Goal: Task Accomplishment & Management: Complete application form

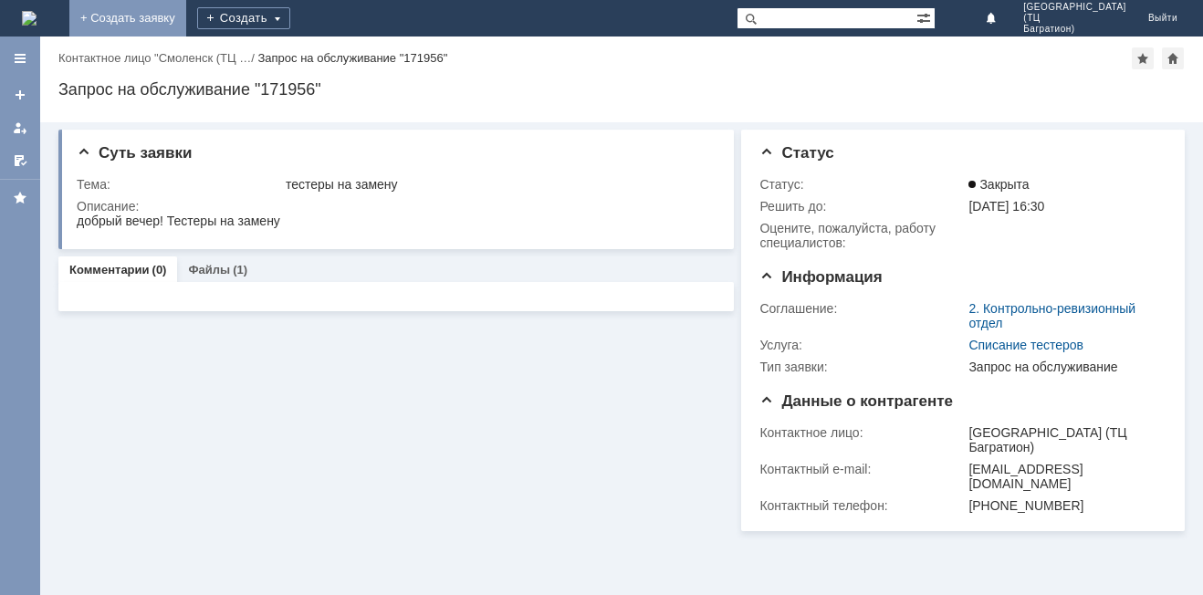
click at [186, 25] on link "+ Создать заявку" at bounding box center [127, 18] width 117 height 37
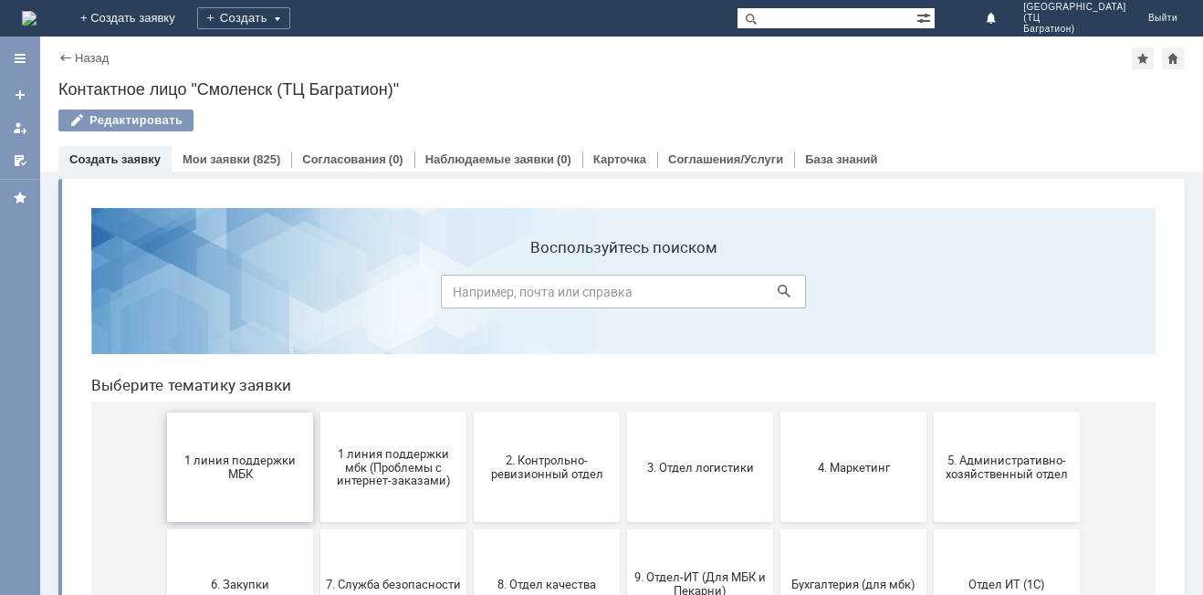
click at [188, 480] on span "1 линия поддержки МБК" at bounding box center [240, 467] width 135 height 27
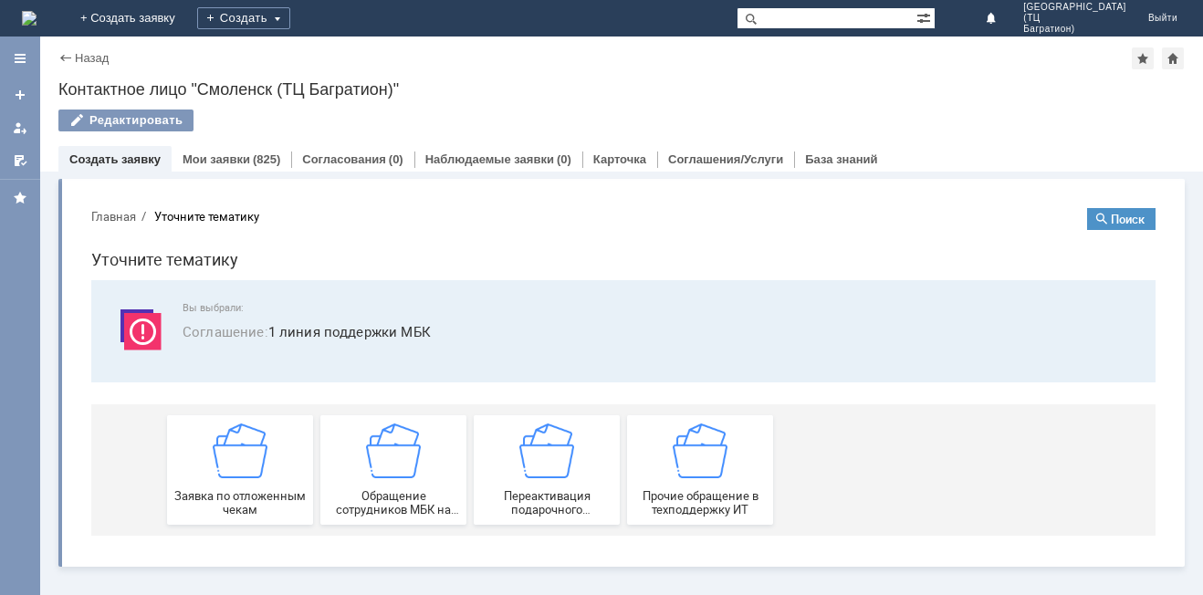
click at [231, 474] on img at bounding box center [240, 451] width 55 height 55
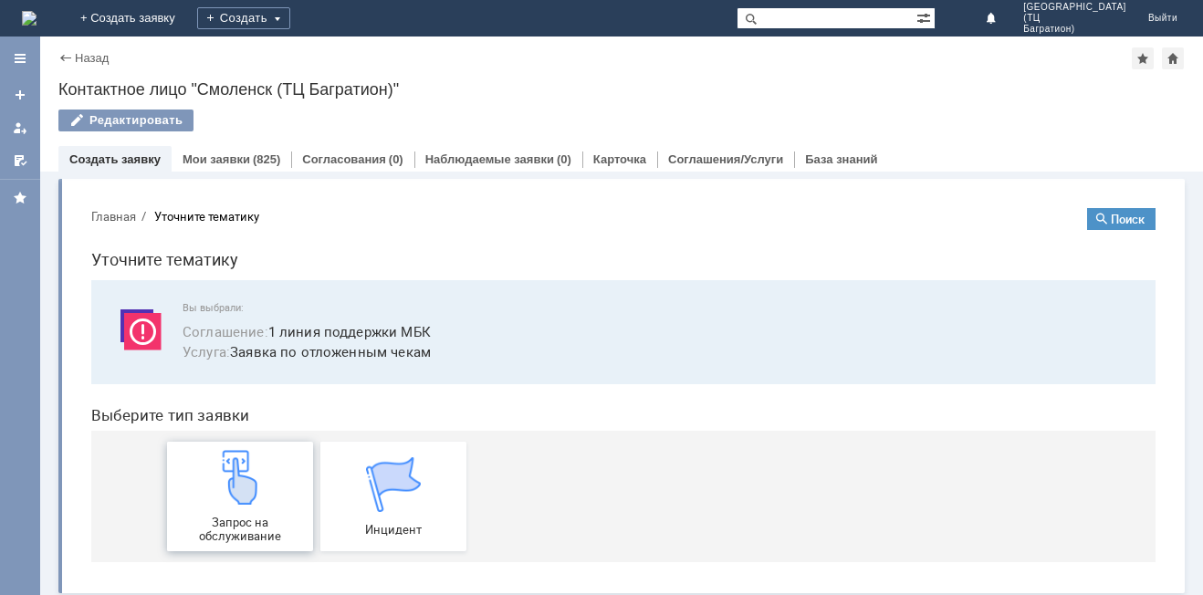
click at [238, 491] on img at bounding box center [240, 477] width 55 height 55
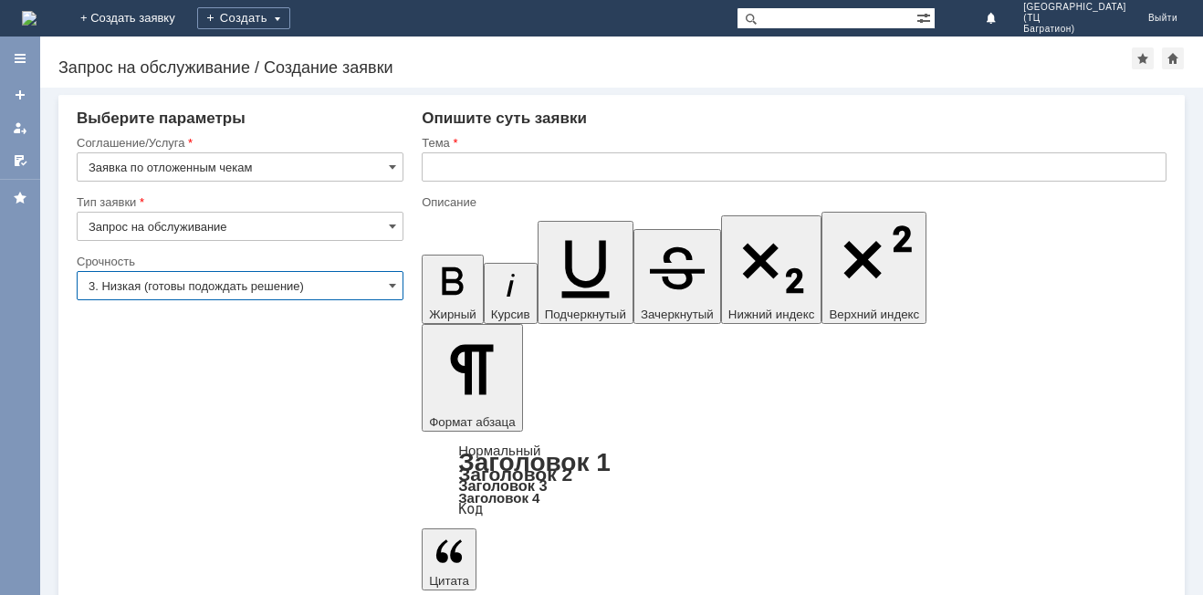
click at [372, 298] on input "3. Низкая (готовы подождать решение)" at bounding box center [240, 285] width 327 height 29
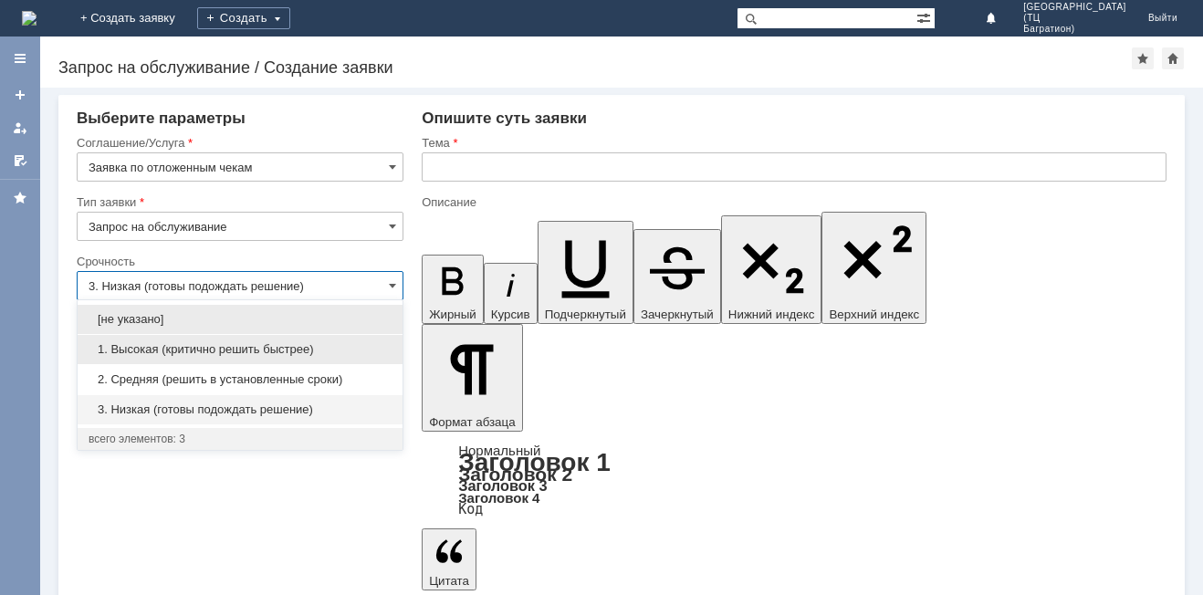
click at [257, 351] on span "1. Высокая (критично решить быстрее)" at bounding box center [240, 349] width 303 height 15
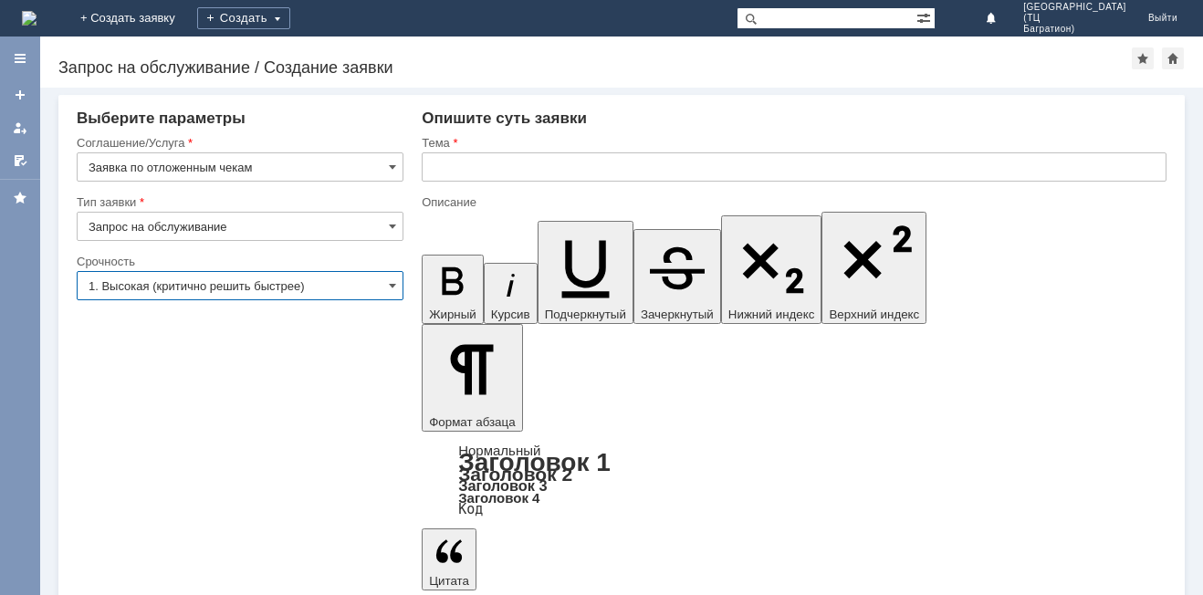
type input "1. Высокая (критично решить быстрее)"
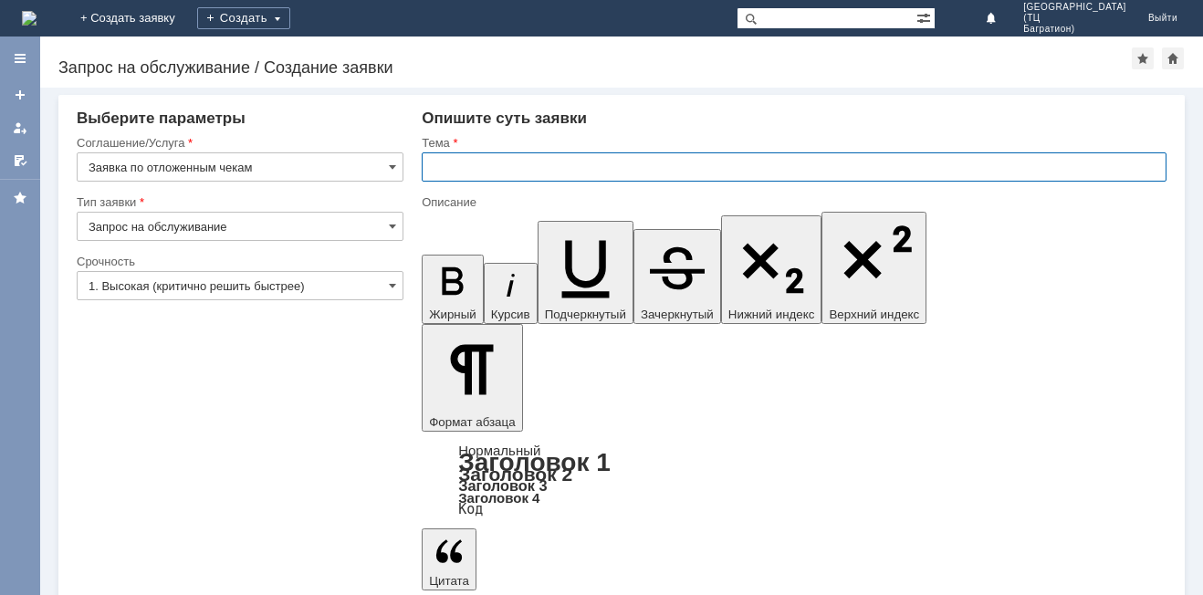
click at [427, 165] on input "text" at bounding box center [794, 166] width 745 height 29
type input "удалить"
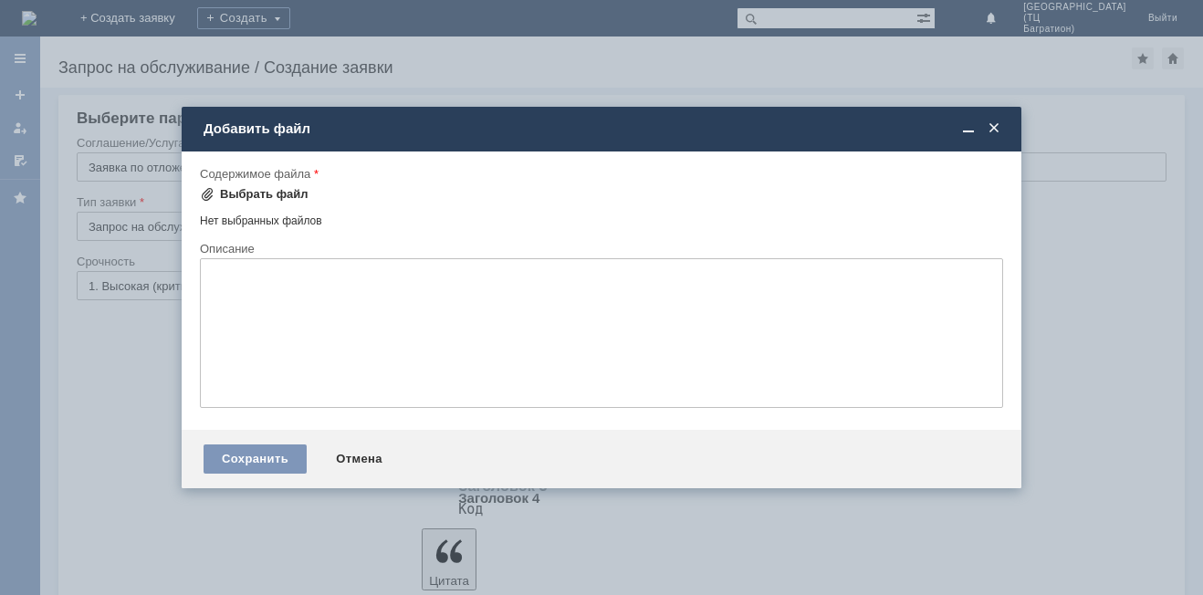
click at [263, 198] on div "Выбрать файл" at bounding box center [264, 194] width 89 height 15
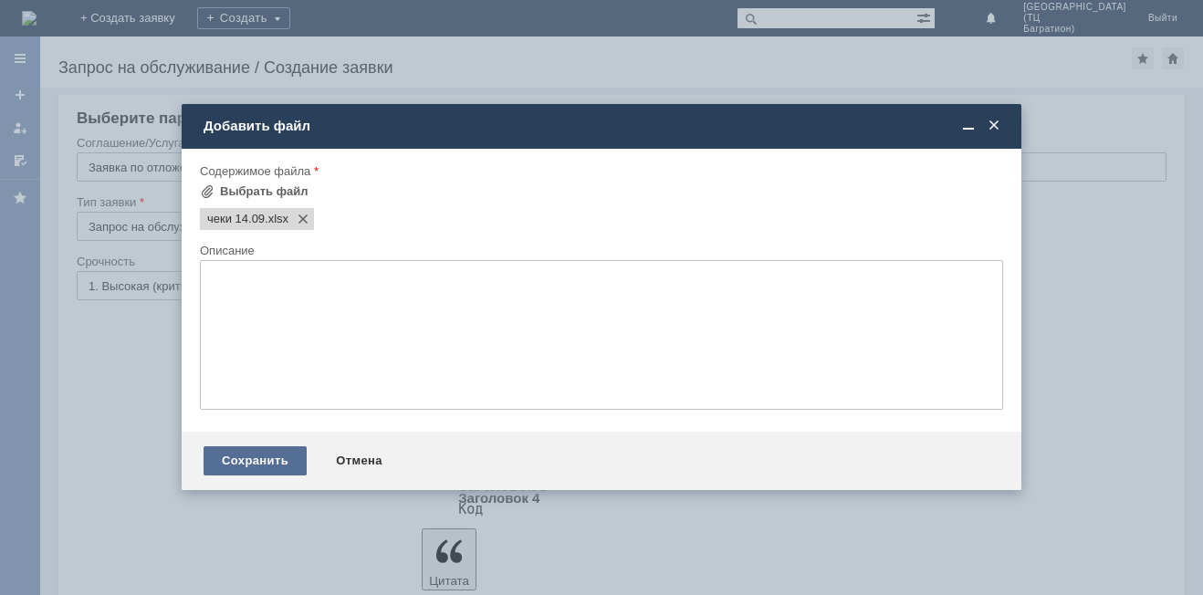
click at [224, 465] on div "Сохранить" at bounding box center [255, 460] width 103 height 29
